Goal: Task Accomplishment & Management: Complete application form

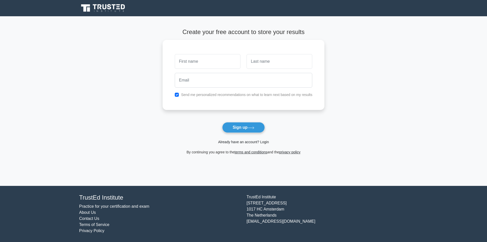
click at [228, 140] on link "Already have an account? Login" at bounding box center [243, 142] width 51 height 4
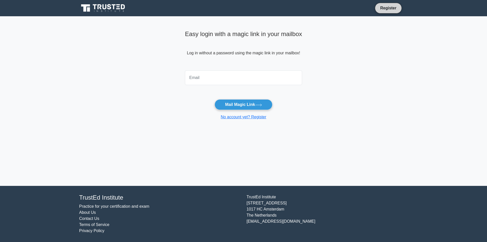
click at [379, 6] on link "Register" at bounding box center [388, 8] width 22 height 6
